Goal: Information Seeking & Learning: Learn about a topic

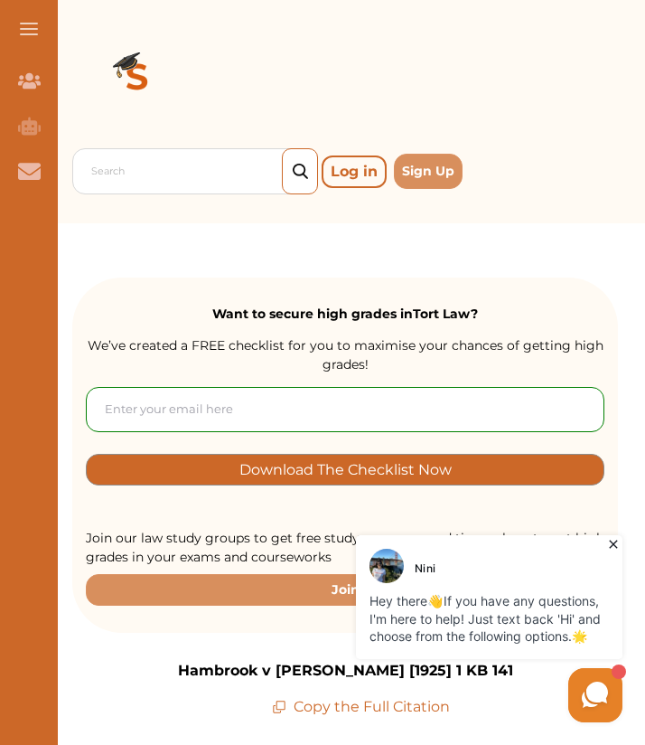
click at [611, 550] on icon at bounding box center [614, 544] width 18 height 18
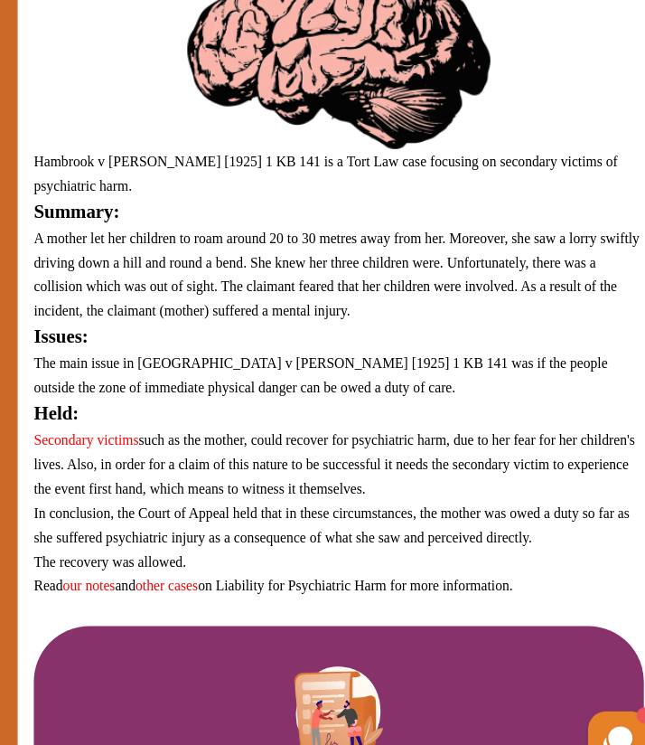
scroll to position [813, 0]
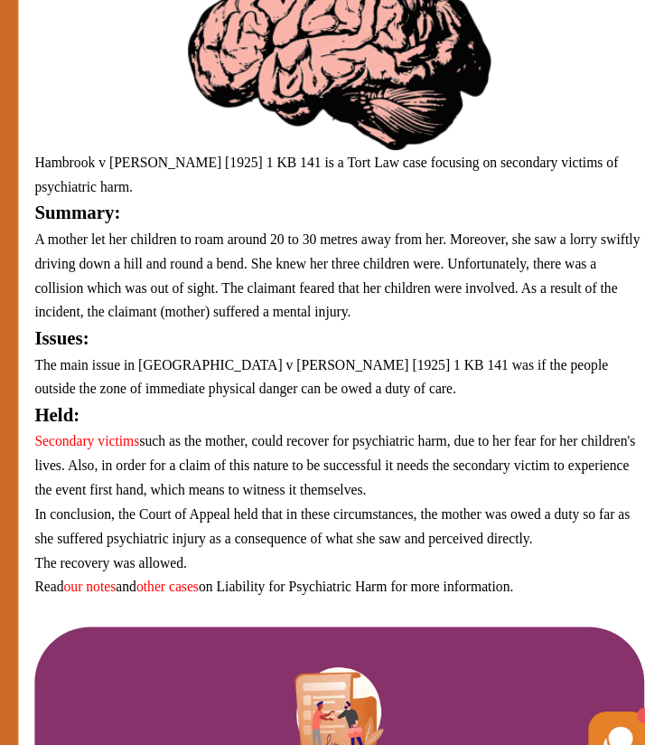
click at [513, 312] on p "A mother let her children to roam around 20 to 30 metres away from her. Moreove…" at bounding box center [345, 277] width 546 height 87
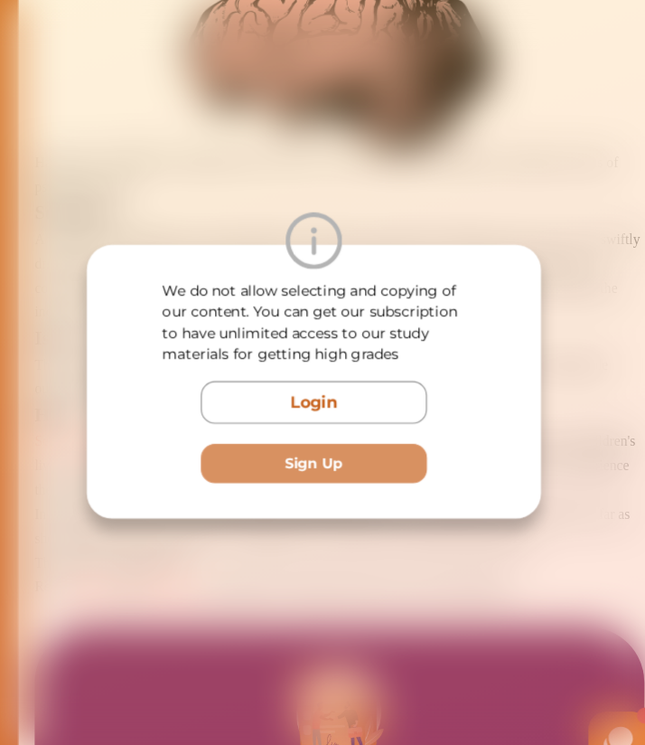
click at [483, 136] on div "We do not allow selecting and copying of our content. You can get our subscript…" at bounding box center [322, 372] width 645 height 745
